Goal: Task Accomplishment & Management: Manage account settings

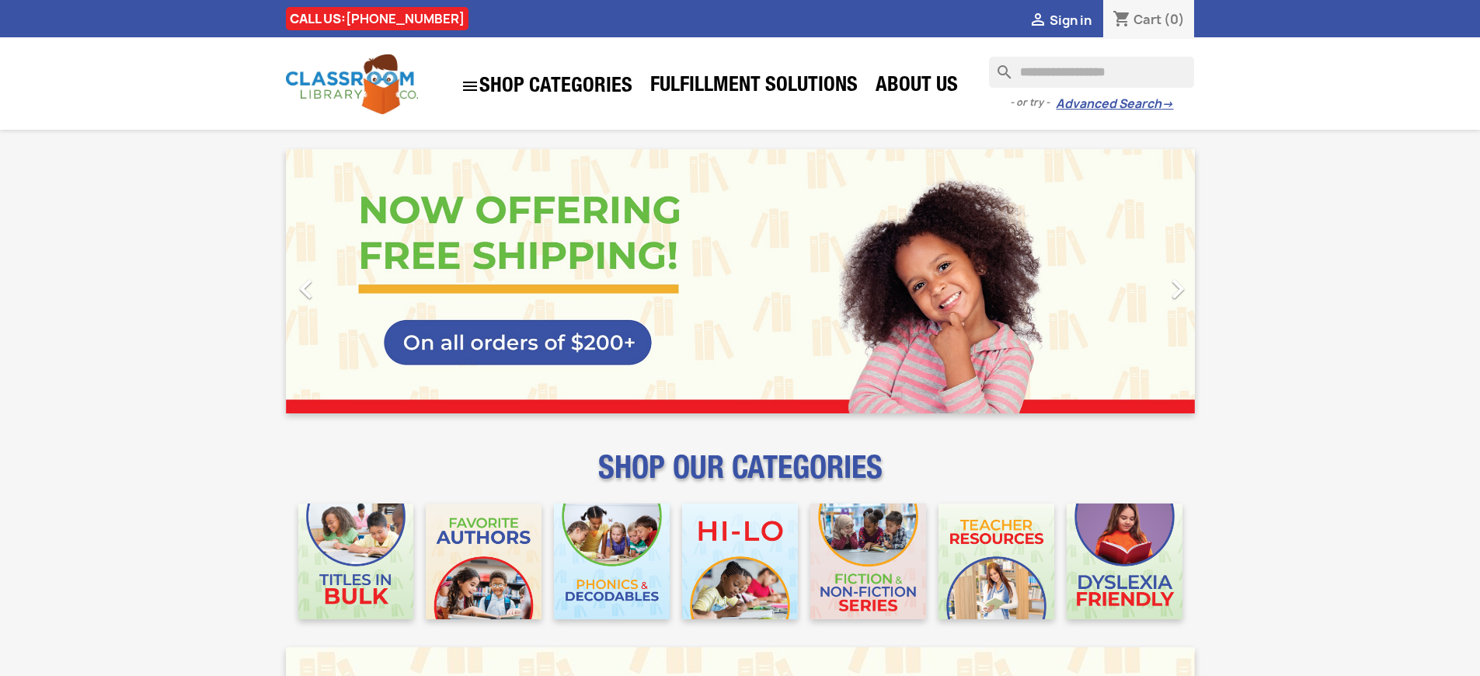
click at [1070, 19] on span "Sign in" at bounding box center [1071, 20] width 42 height 17
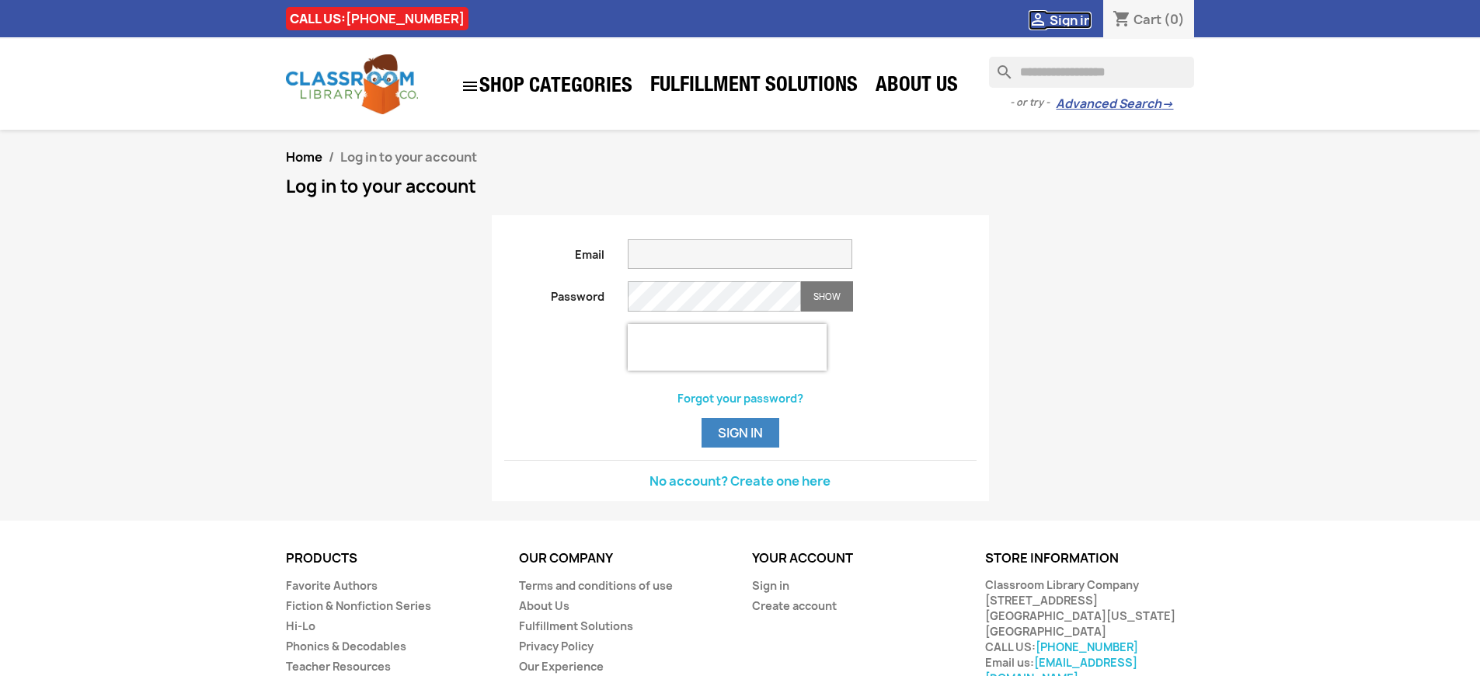
click at [1070, 19] on span "Sign in" at bounding box center [1071, 20] width 42 height 17
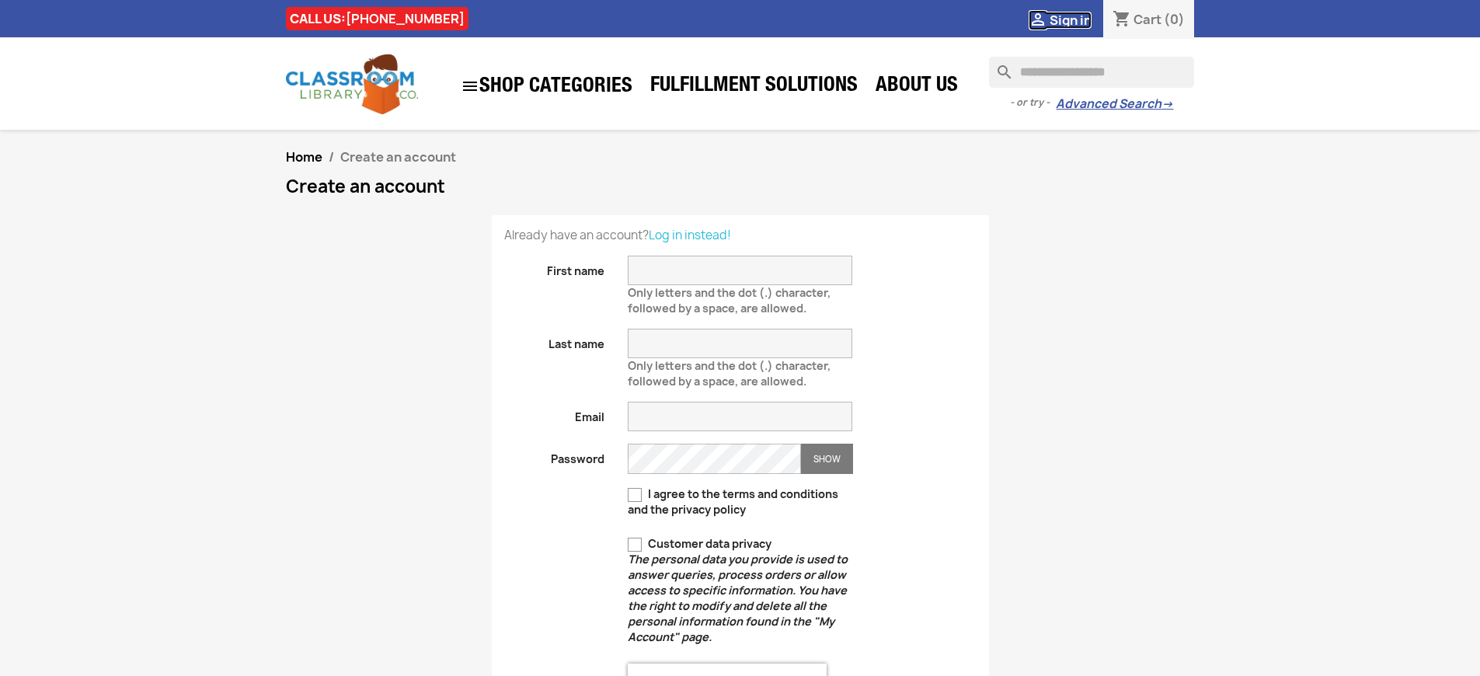
click at [1070, 19] on span "Sign in" at bounding box center [1071, 20] width 42 height 17
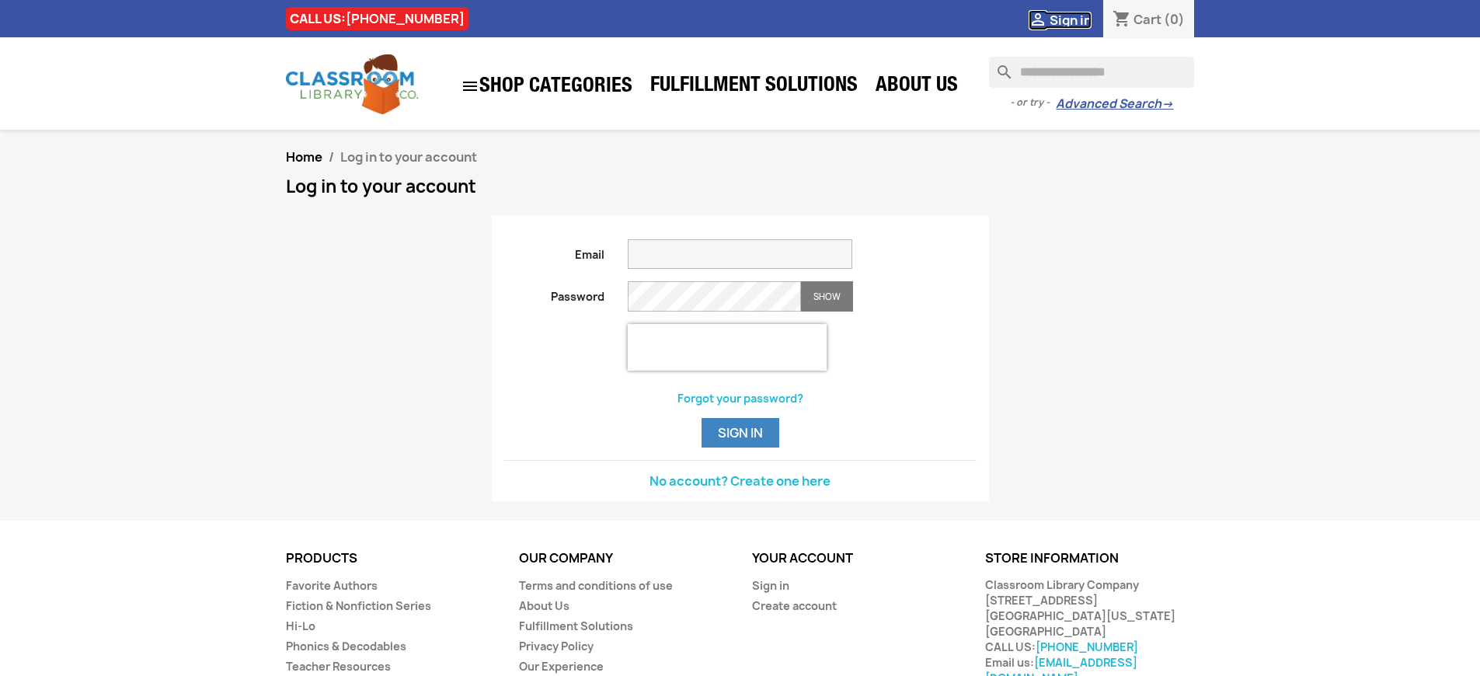
click at [1070, 19] on span "Sign in" at bounding box center [1071, 20] width 42 height 17
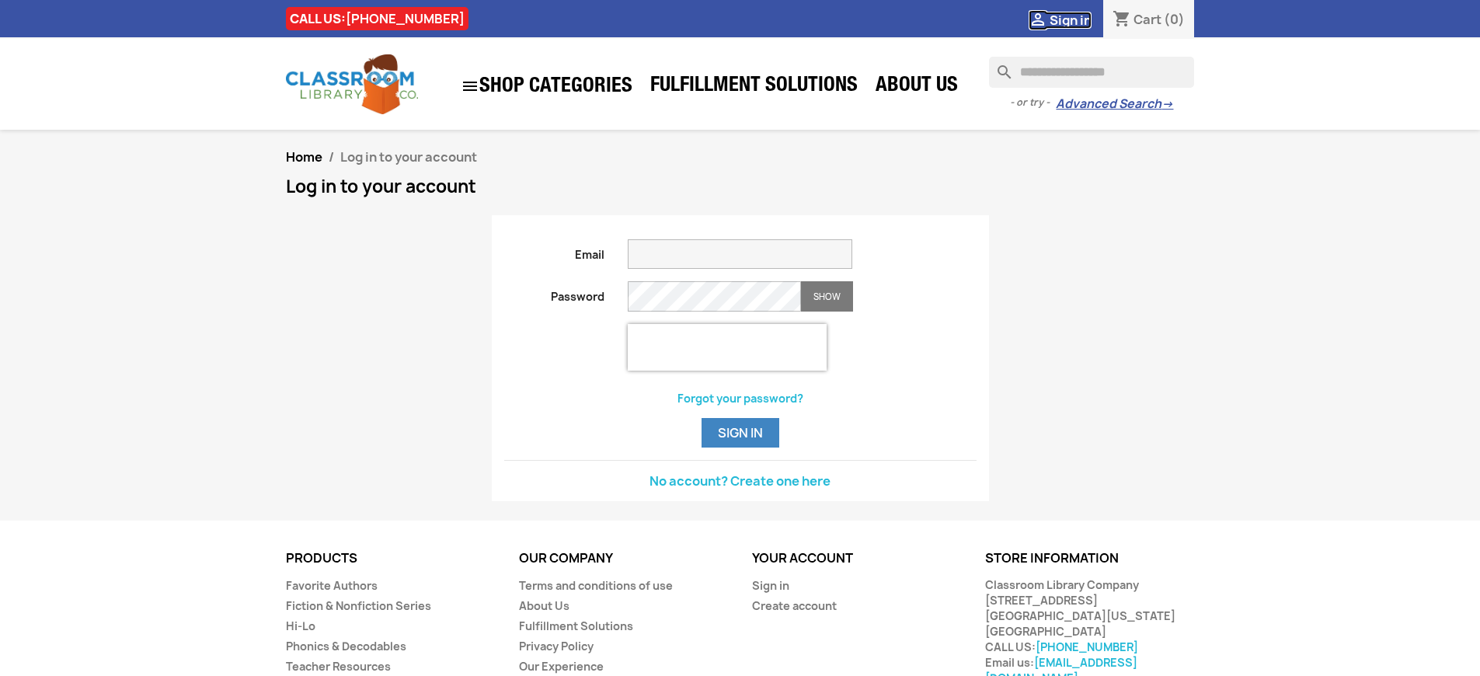
click at [1070, 19] on span "Sign in" at bounding box center [1071, 20] width 42 height 17
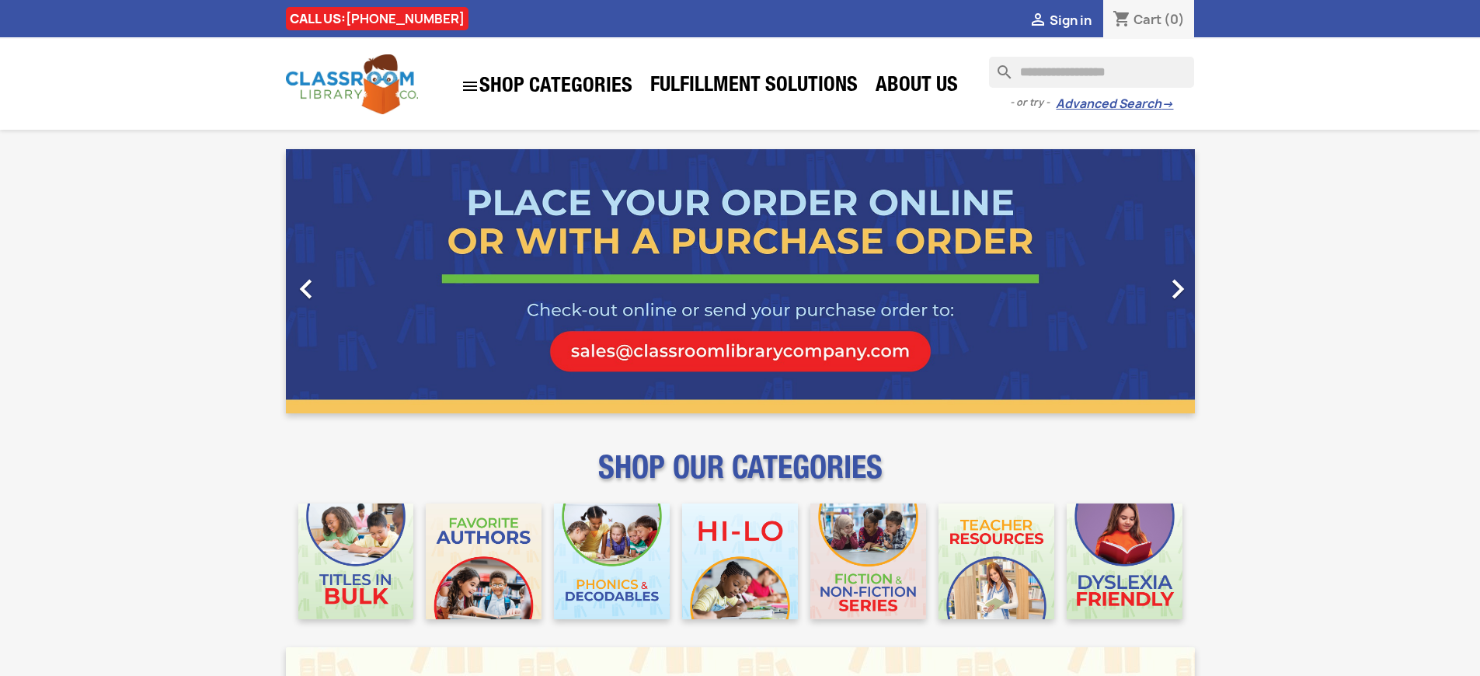
click at [1070, 19] on span "Sign in" at bounding box center [1071, 20] width 42 height 17
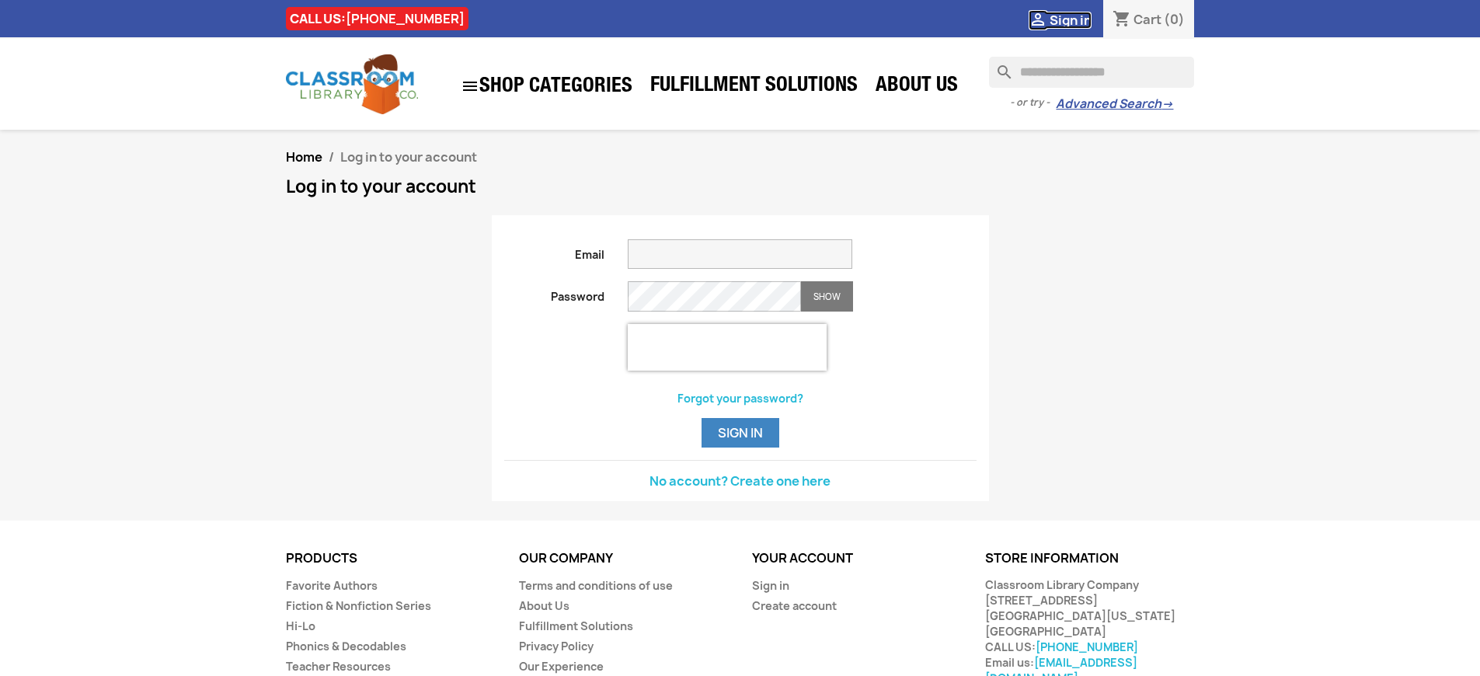
click at [1070, 19] on span "Sign in" at bounding box center [1071, 20] width 42 height 17
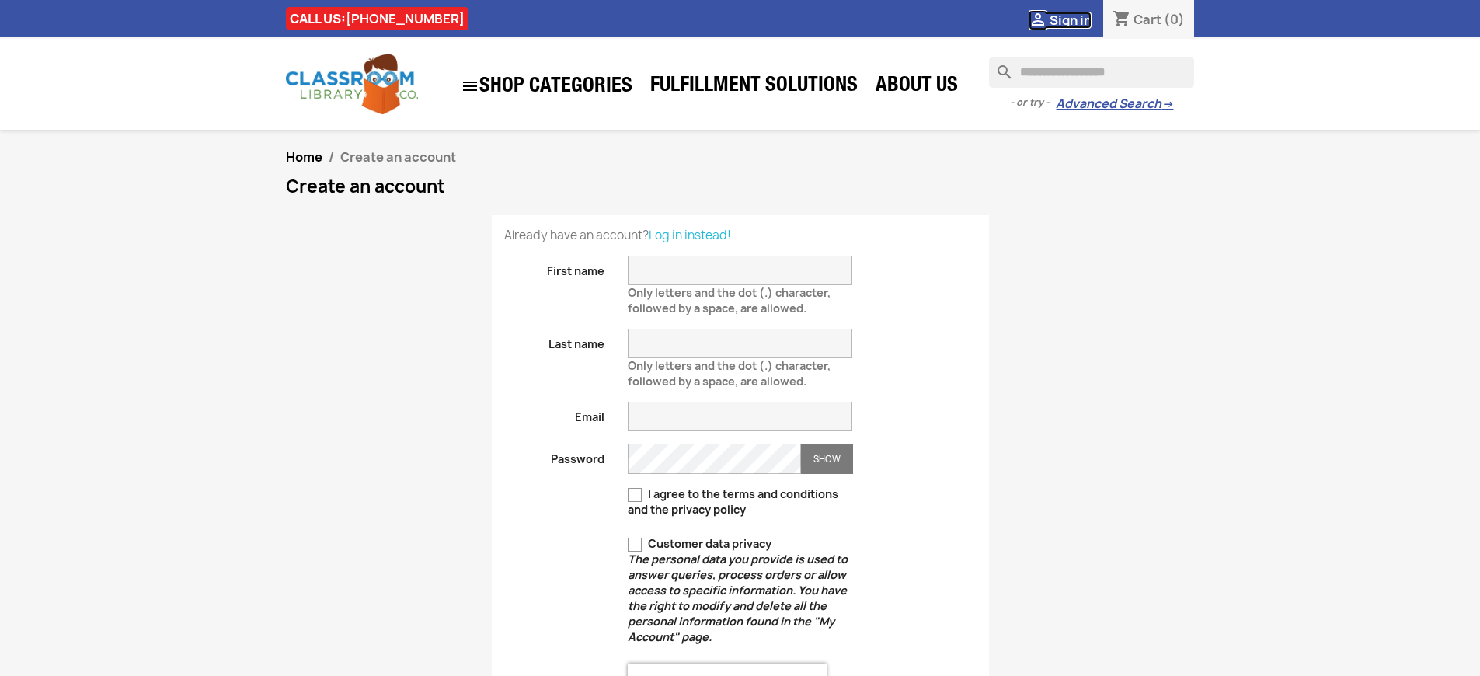
click at [1070, 19] on span "Sign in" at bounding box center [1071, 20] width 42 height 17
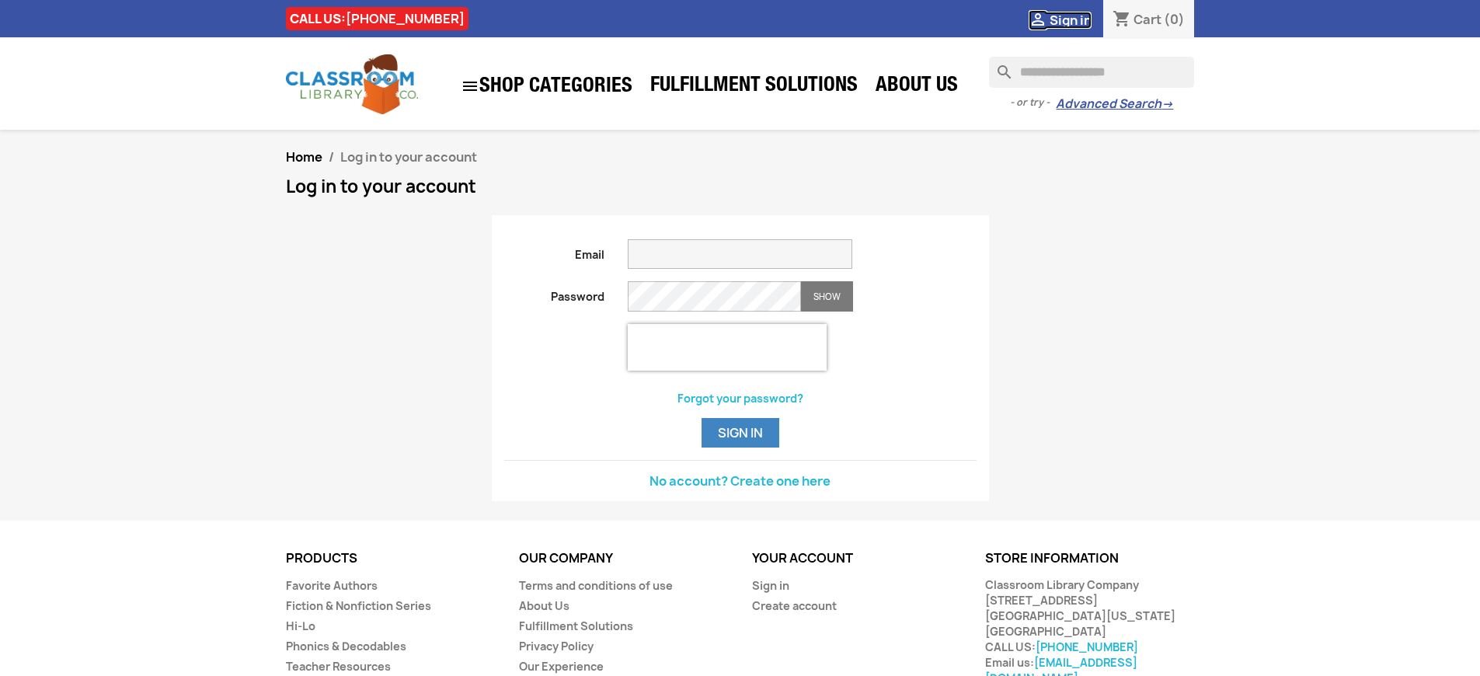
click at [1070, 19] on span "Sign in" at bounding box center [1071, 20] width 42 height 17
click at [740, 448] on button "Sign in" at bounding box center [741, 433] width 78 height 30
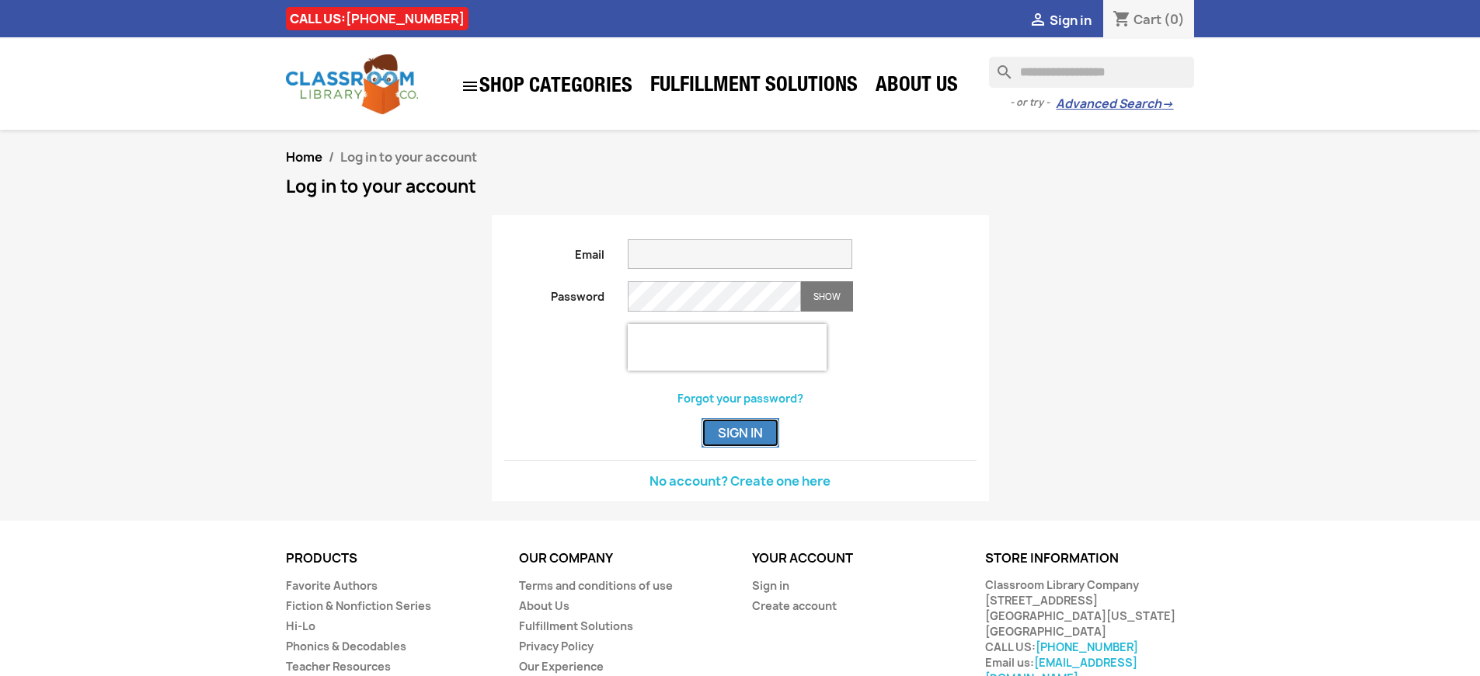
click at [740, 448] on button "Sign in" at bounding box center [741, 433] width 78 height 30
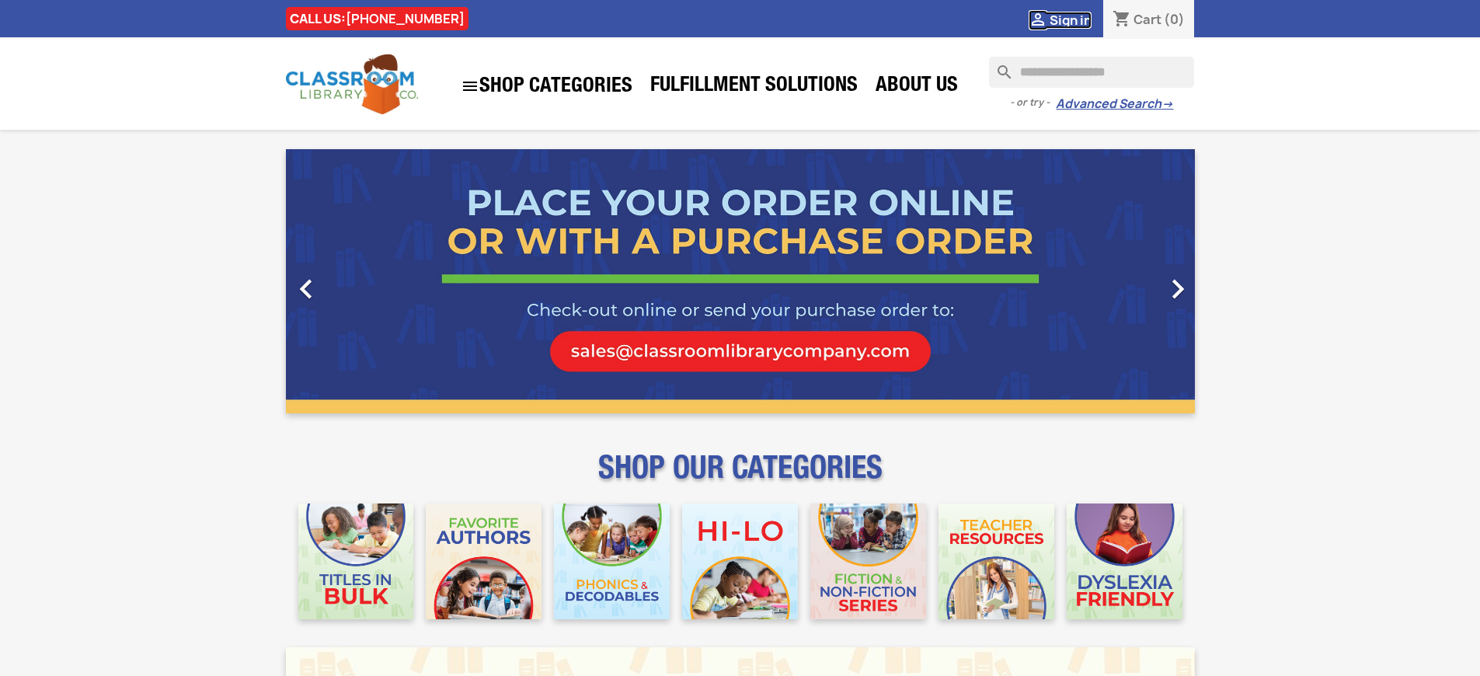
click at [1070, 19] on span "Sign in" at bounding box center [1071, 20] width 42 height 17
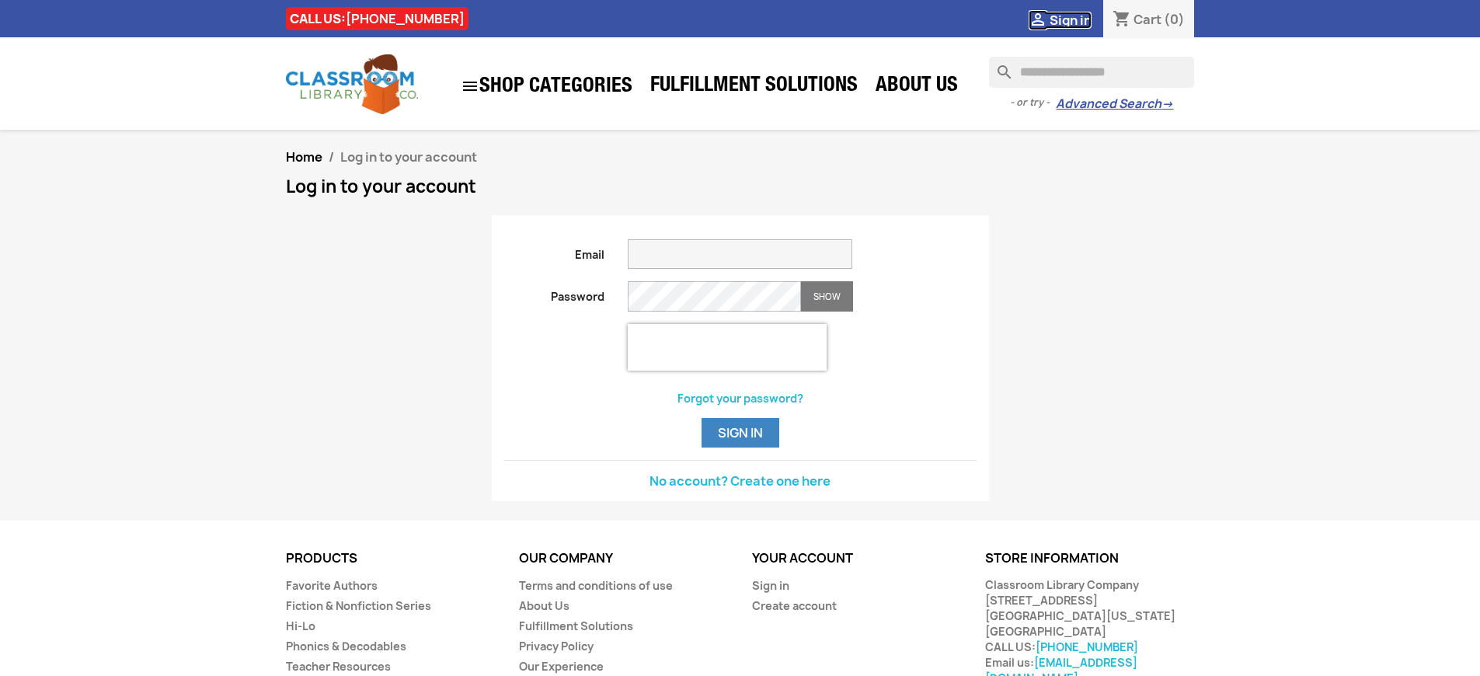
click at [1070, 19] on span "Sign in" at bounding box center [1071, 20] width 42 height 17
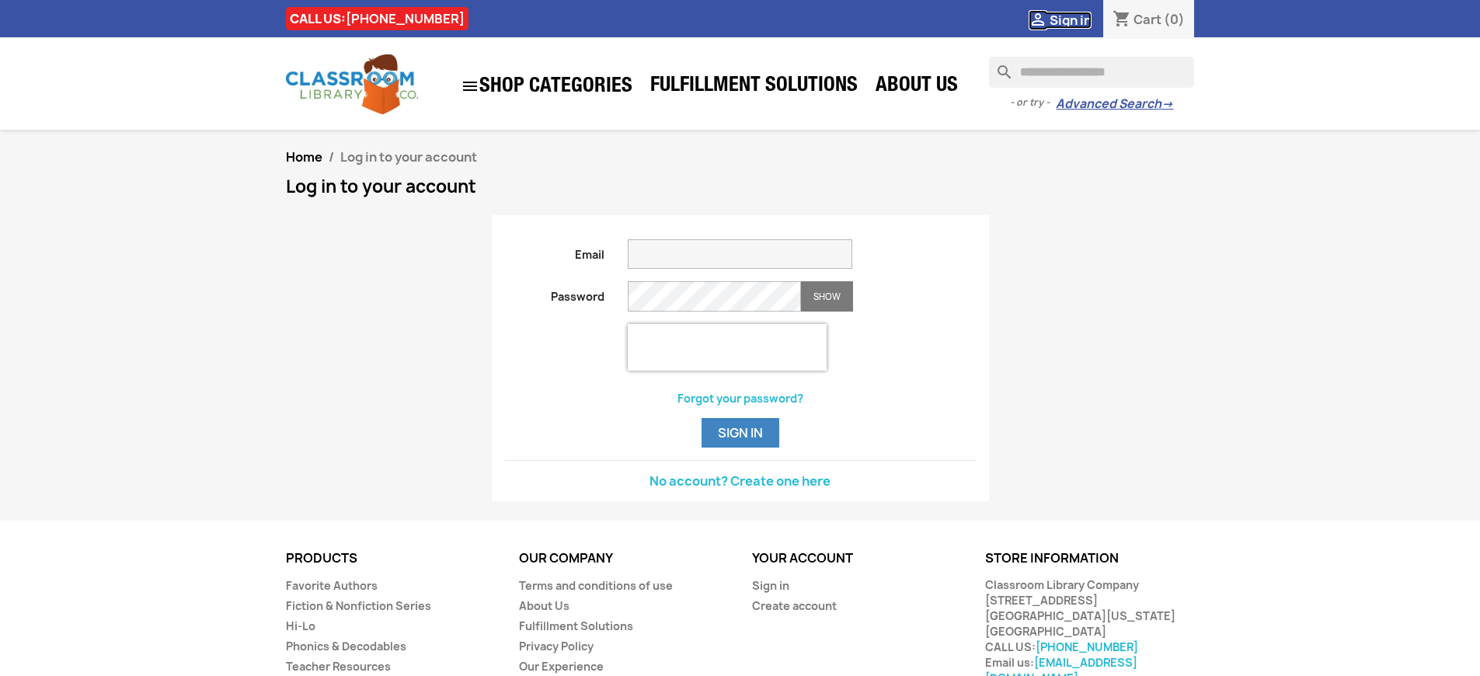
click at [1070, 19] on span "Sign in" at bounding box center [1071, 20] width 42 height 17
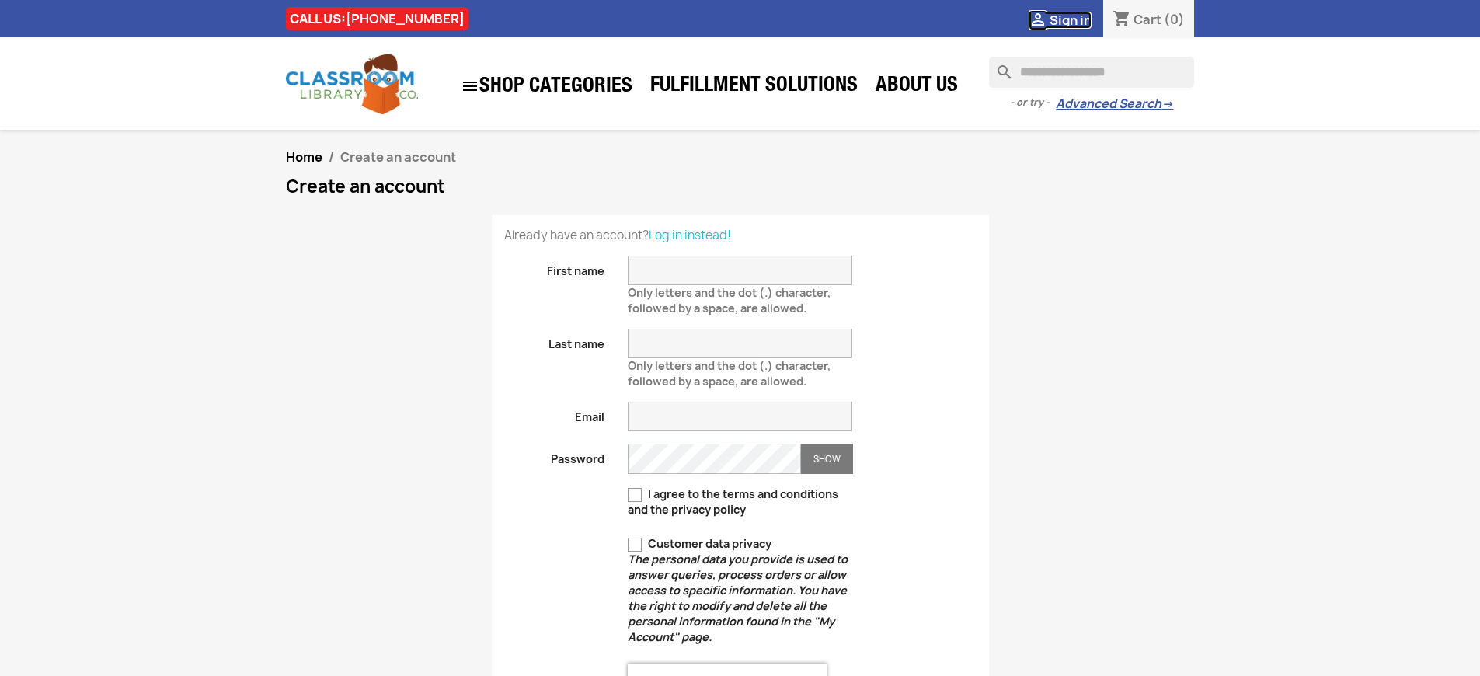
click at [1070, 19] on span "Sign in" at bounding box center [1071, 20] width 42 height 17
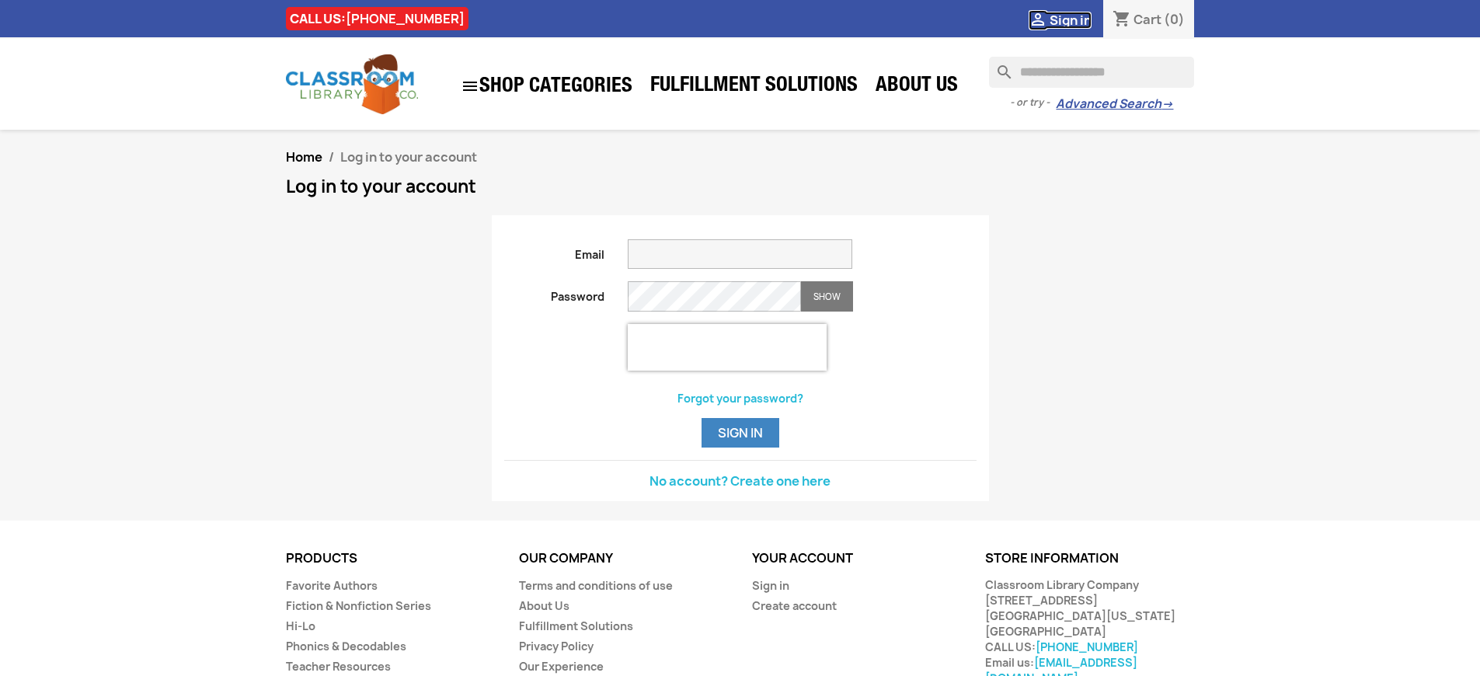
click at [1070, 19] on span "Sign in" at bounding box center [1071, 20] width 42 height 17
click at [770, 593] on link "Sign in" at bounding box center [770, 585] width 37 height 15
